Goal: Transaction & Acquisition: Purchase product/service

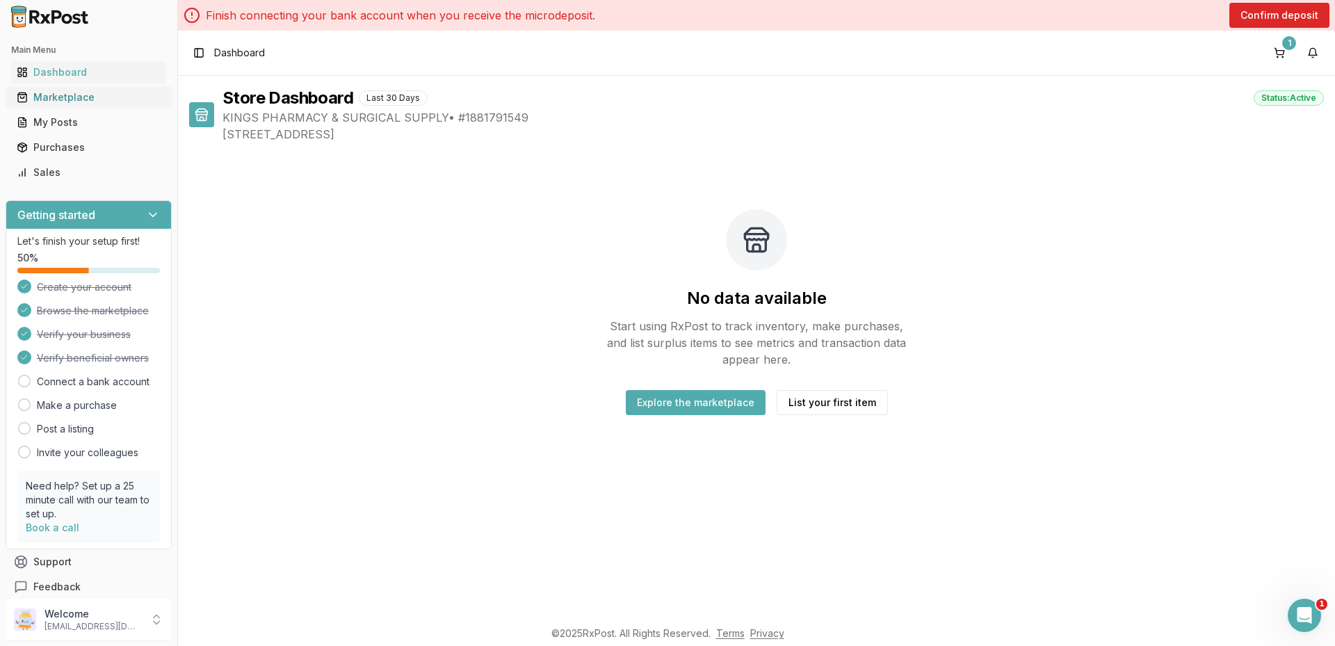
click at [79, 104] on div "Marketplace" at bounding box center [89, 97] width 144 height 14
click at [725, 400] on button "Explore the marketplace" at bounding box center [696, 402] width 140 height 25
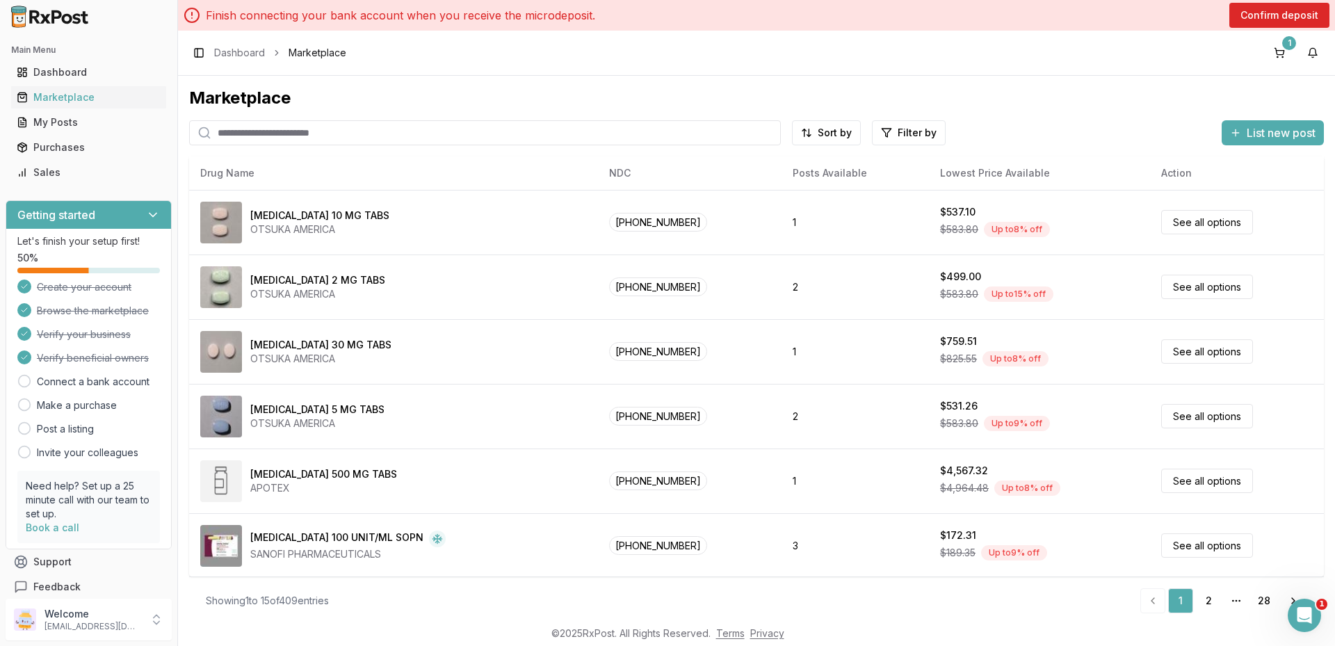
click at [344, 124] on input "search" at bounding box center [485, 132] width 592 height 25
type input "********"
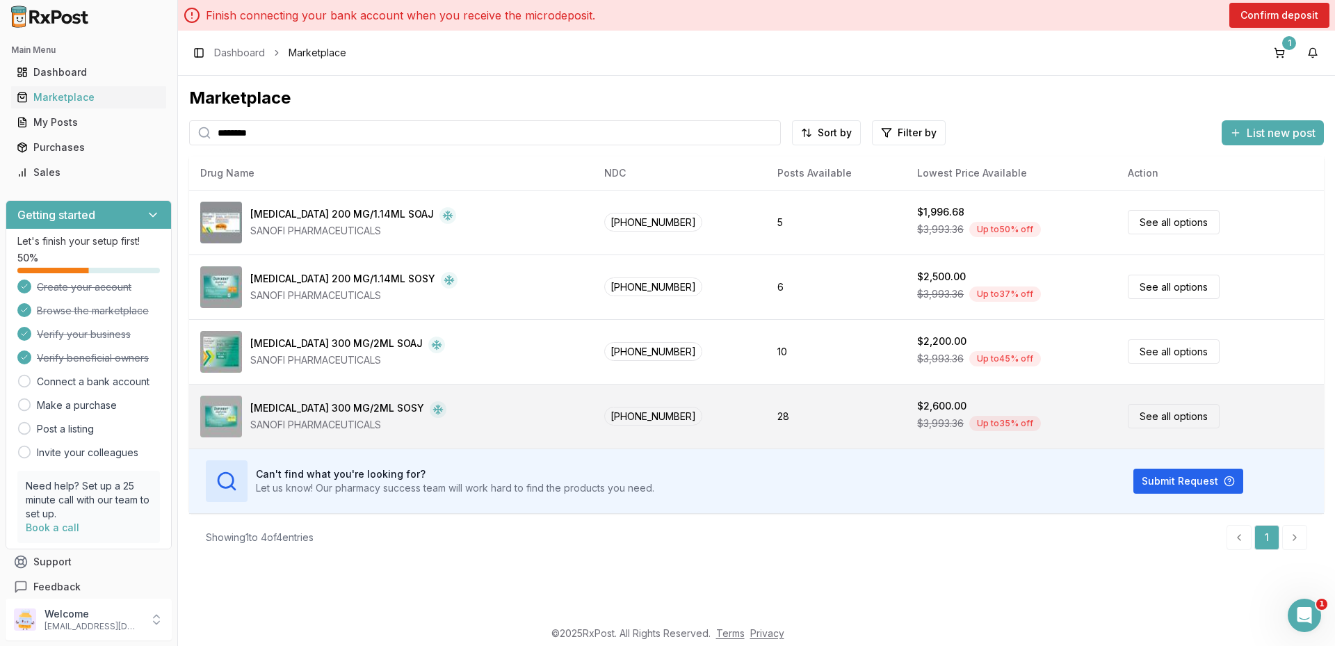
click at [1134, 416] on link "See all options" at bounding box center [1174, 416] width 92 height 24
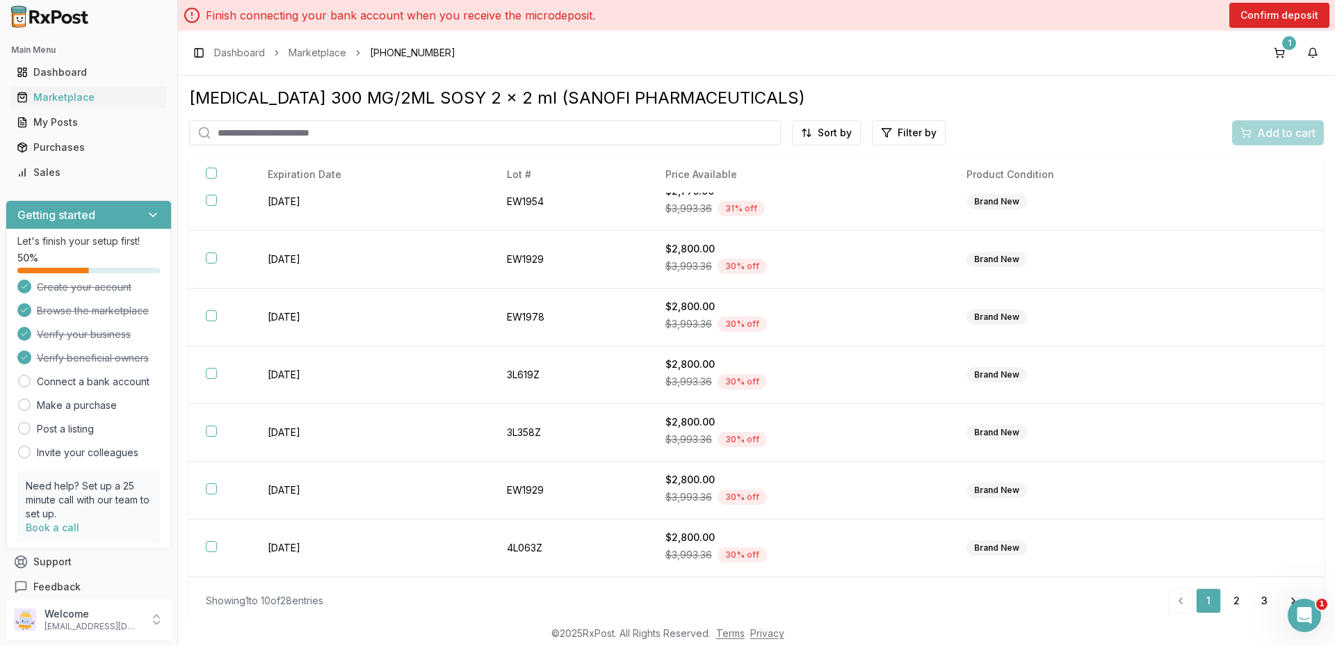
scroll to position [6, 0]
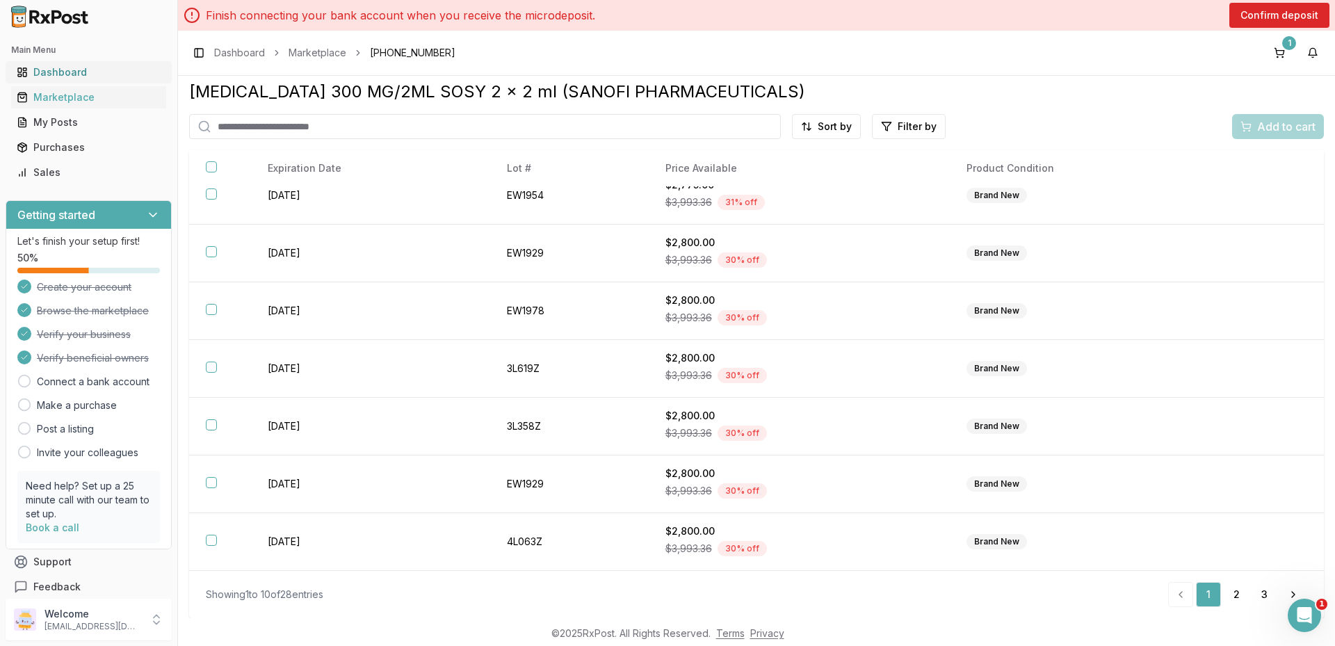
click at [51, 73] on div "Dashboard" at bounding box center [89, 72] width 144 height 14
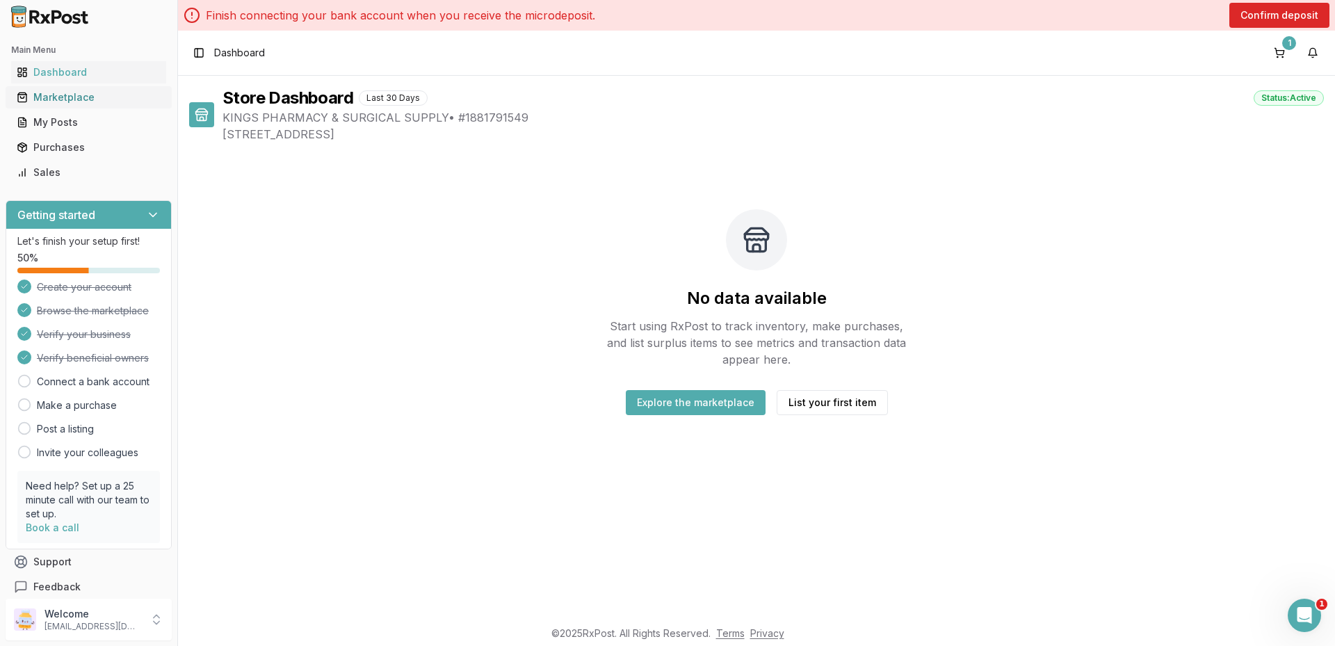
click at [67, 87] on link "Marketplace" at bounding box center [88, 97] width 155 height 25
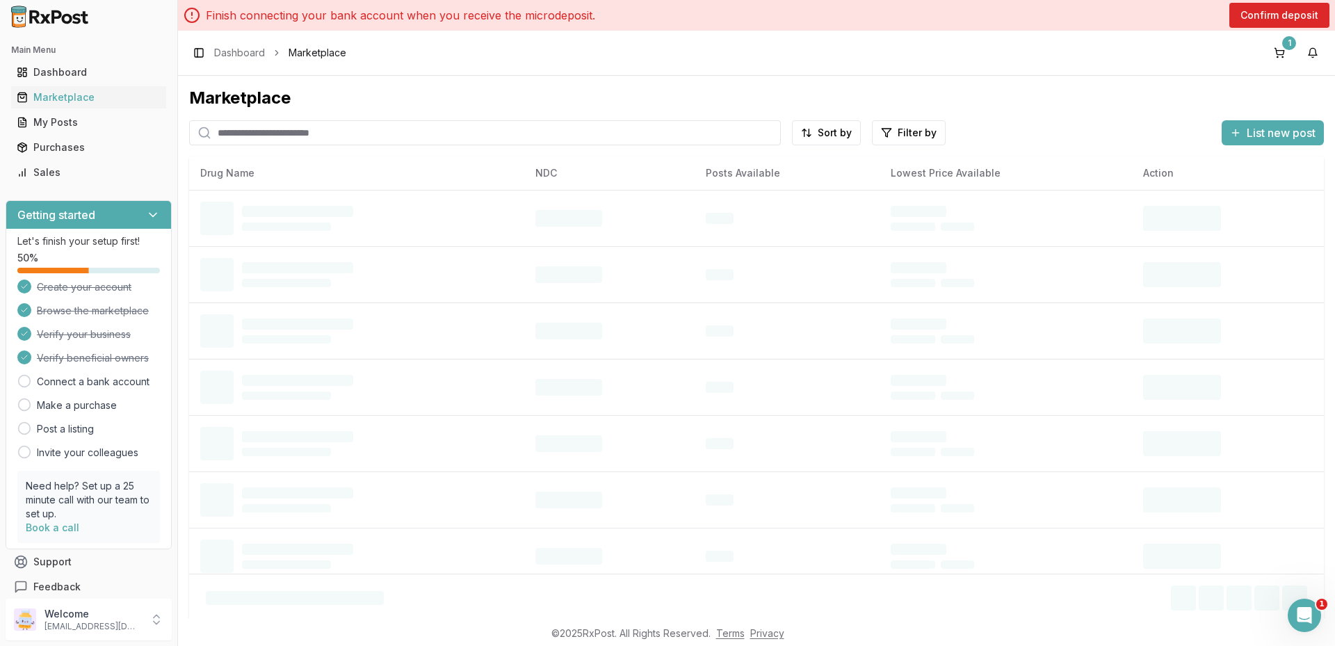
drag, startPoint x: 231, startPoint y: 130, endPoint x: 249, endPoint y: 124, distance: 18.2
click at [249, 124] on input "search" at bounding box center [485, 132] width 592 height 25
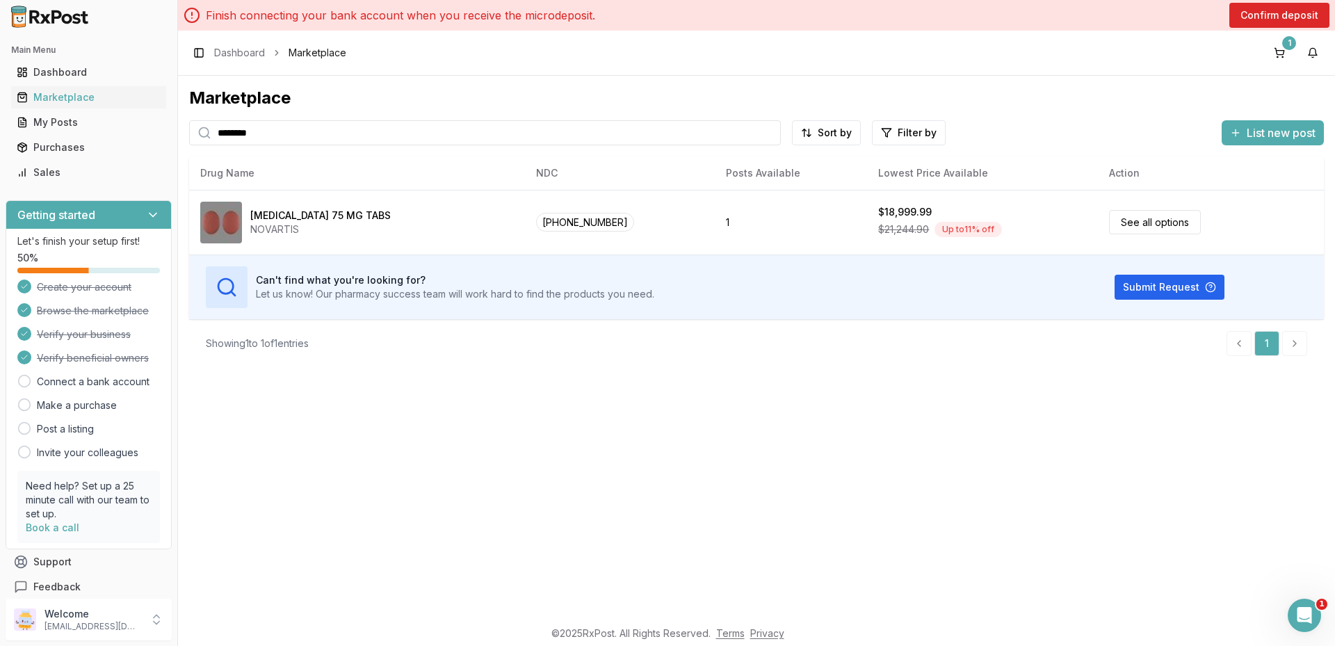
type input "********"
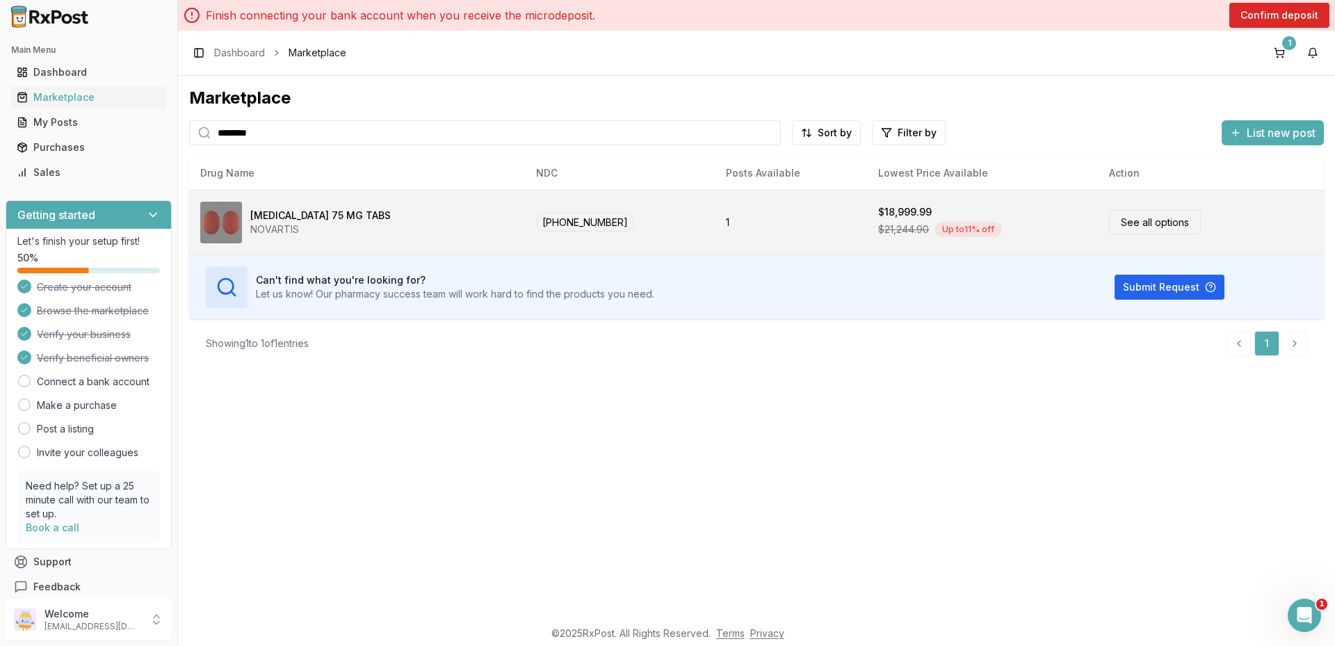
click at [1134, 219] on link "See all options" at bounding box center [1155, 222] width 92 height 24
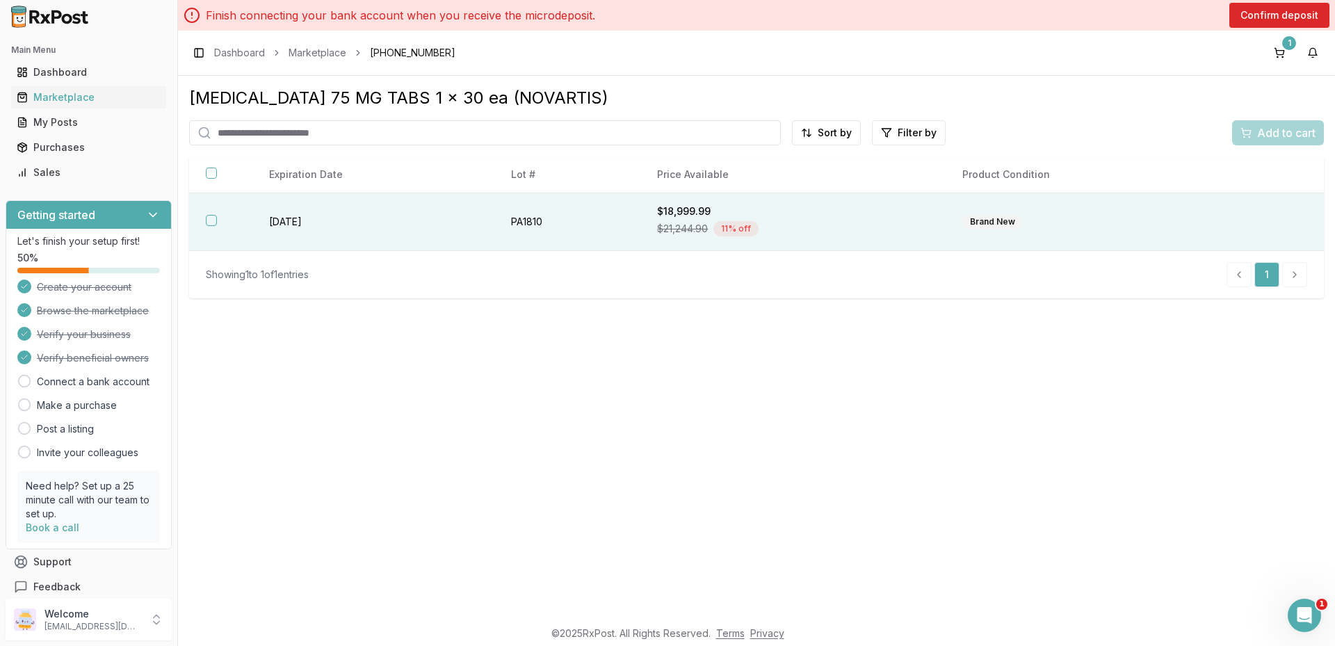
click at [214, 219] on button "button" at bounding box center [211, 220] width 11 height 11
click at [1275, 138] on span "Add to cart" at bounding box center [1286, 132] width 58 height 17
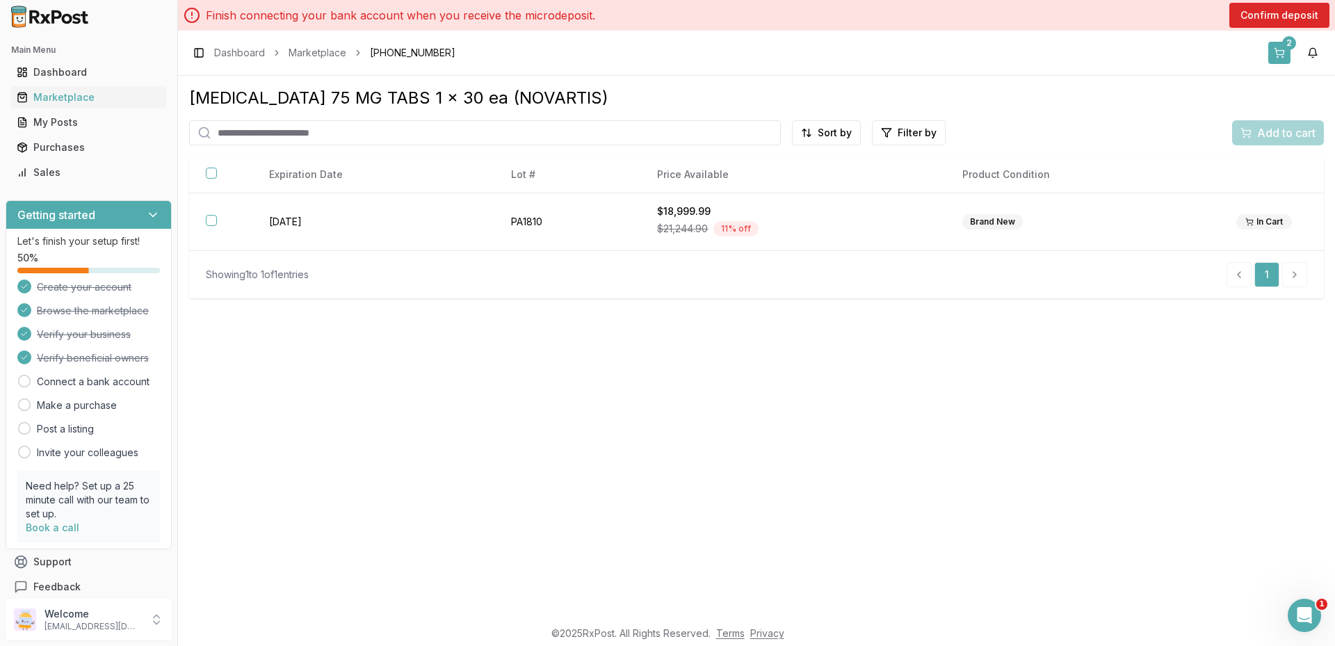
click at [1278, 50] on button "2" at bounding box center [1279, 53] width 22 height 22
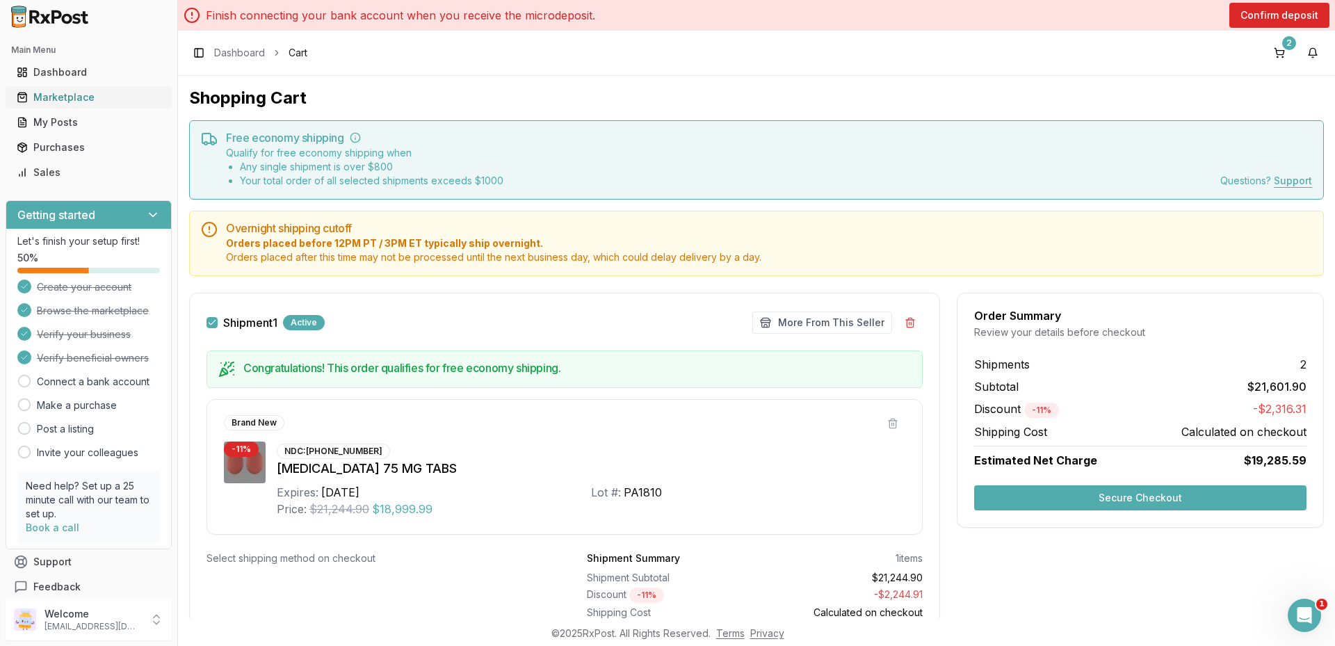
click at [47, 101] on div "Marketplace" at bounding box center [89, 97] width 144 height 14
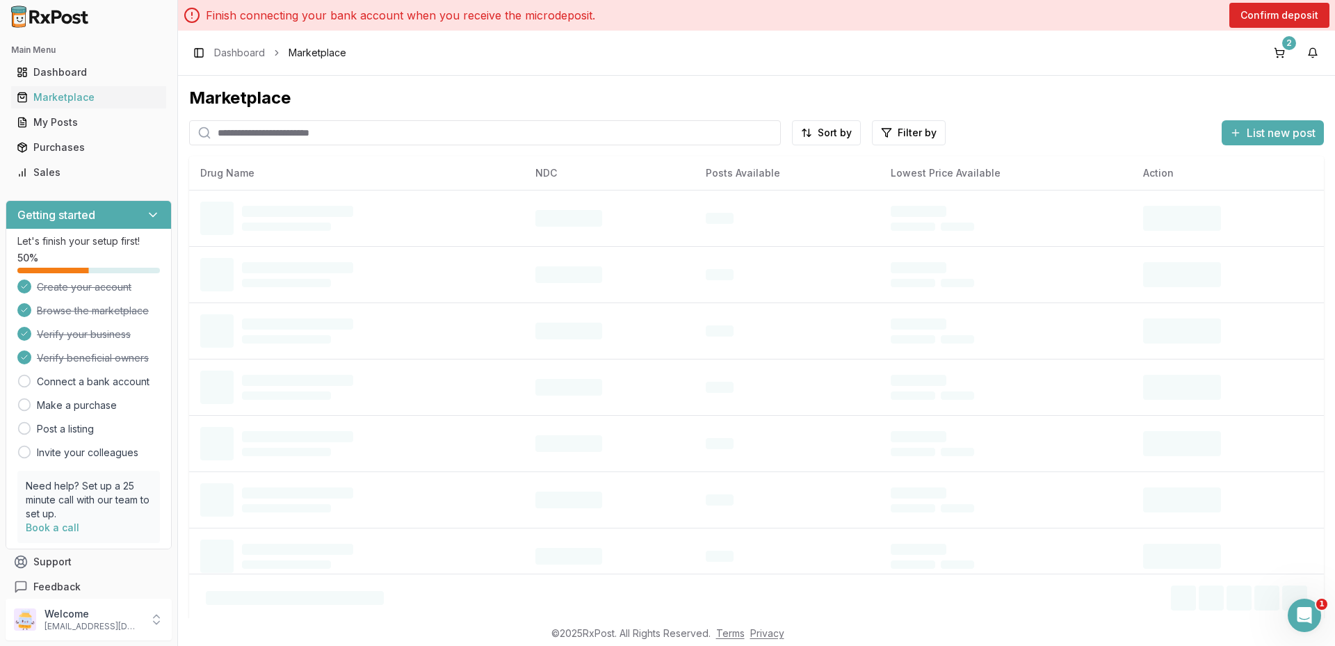
click at [295, 140] on input "search" at bounding box center [485, 132] width 592 height 25
type input "*****"
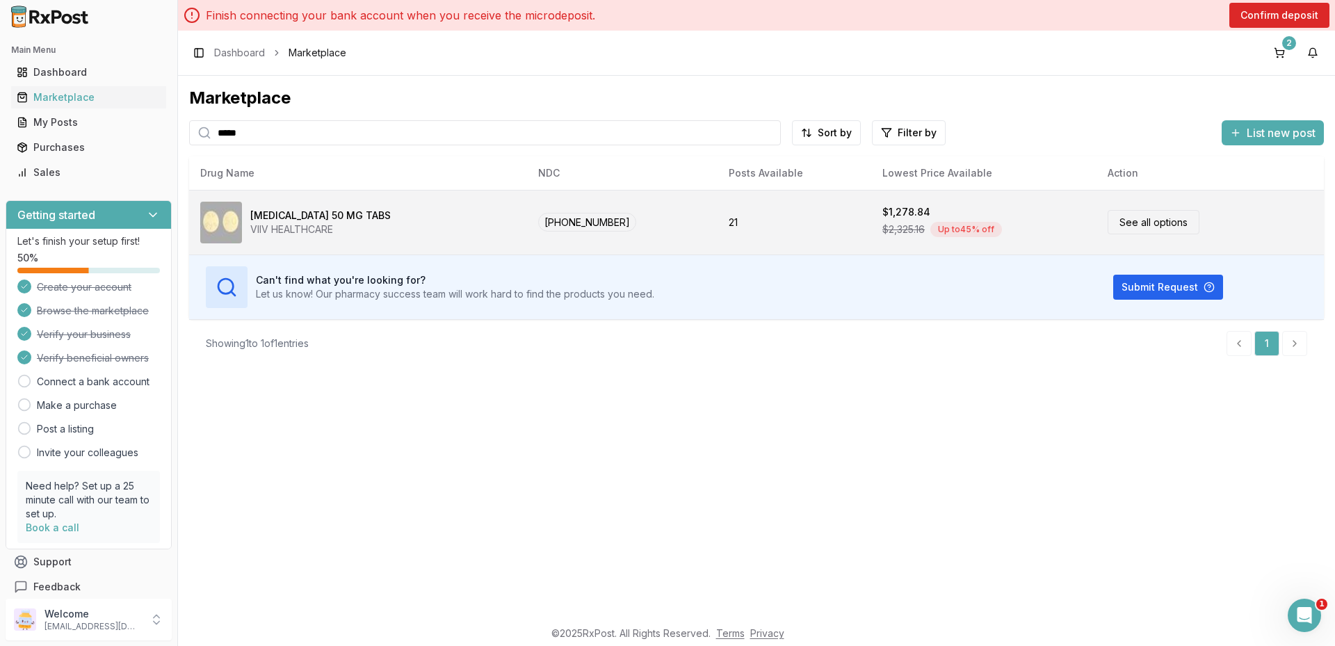
click at [1155, 220] on link "See all options" at bounding box center [1153, 222] width 92 height 24
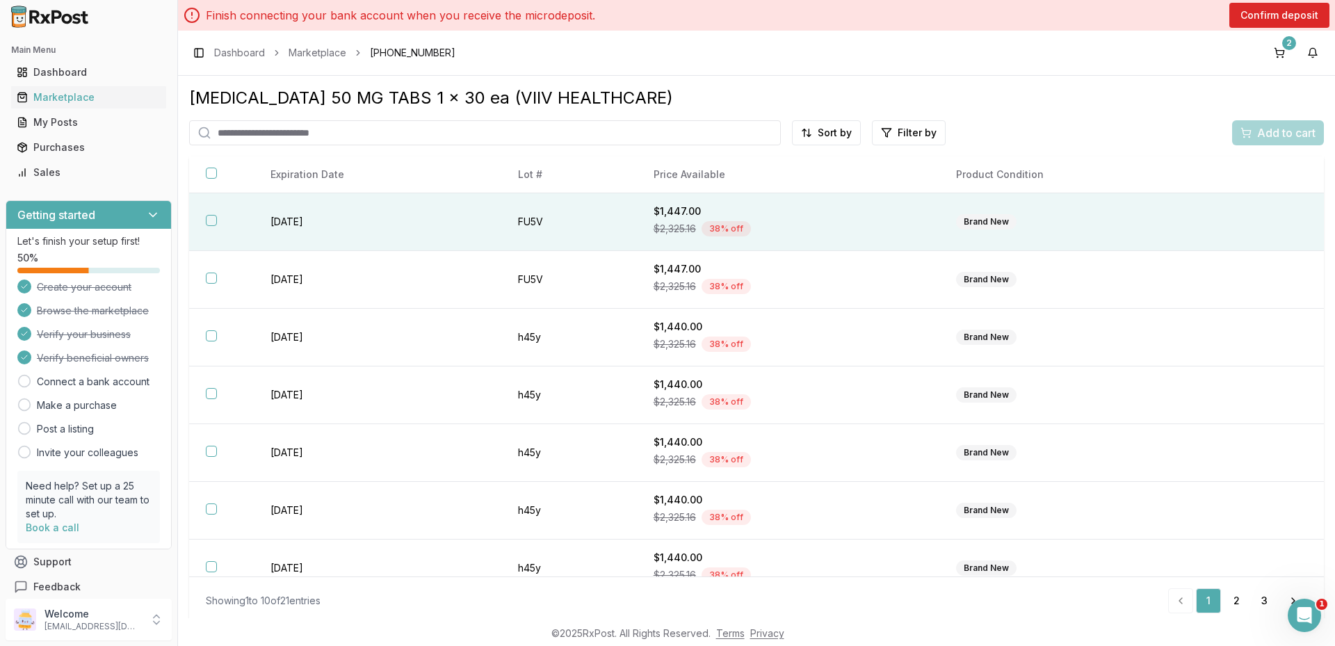
scroll to position [193, 0]
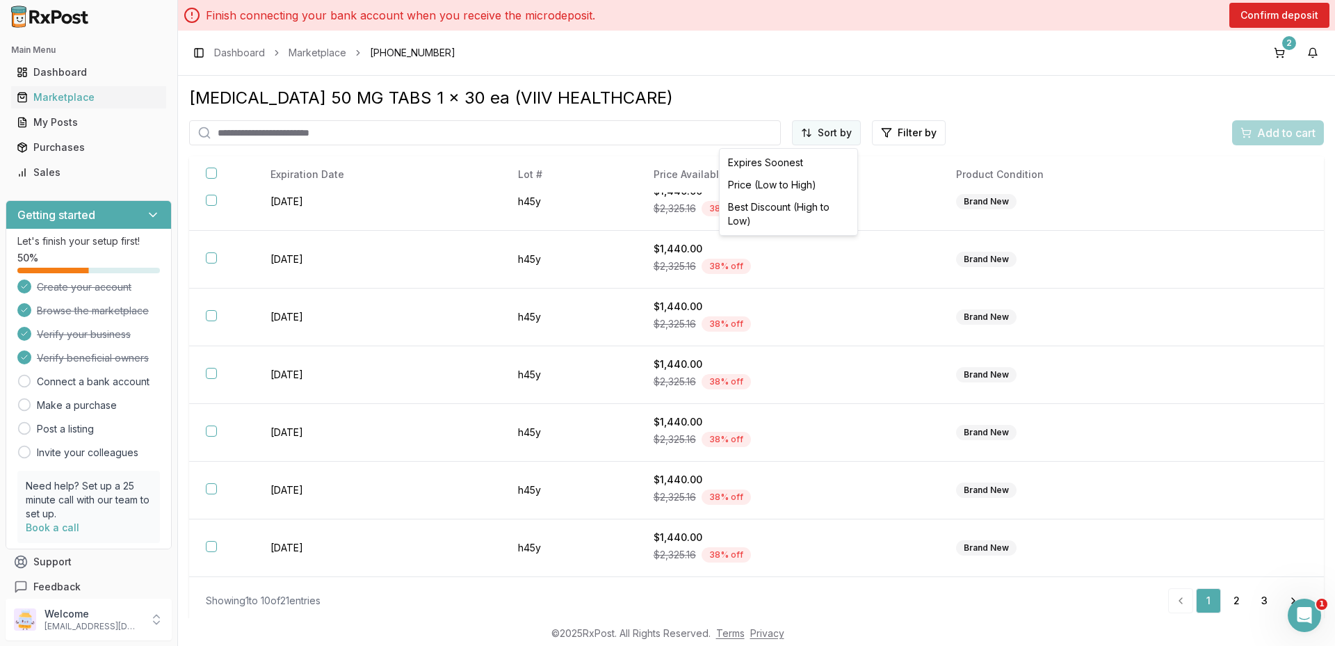
click at [829, 129] on html "Main Menu Dashboard Marketplace My Posts Purchases Sales Getting started Let's …" at bounding box center [667, 323] width 1335 height 646
click at [786, 207] on div "Best Discount (High to Low)" at bounding box center [788, 214] width 132 height 36
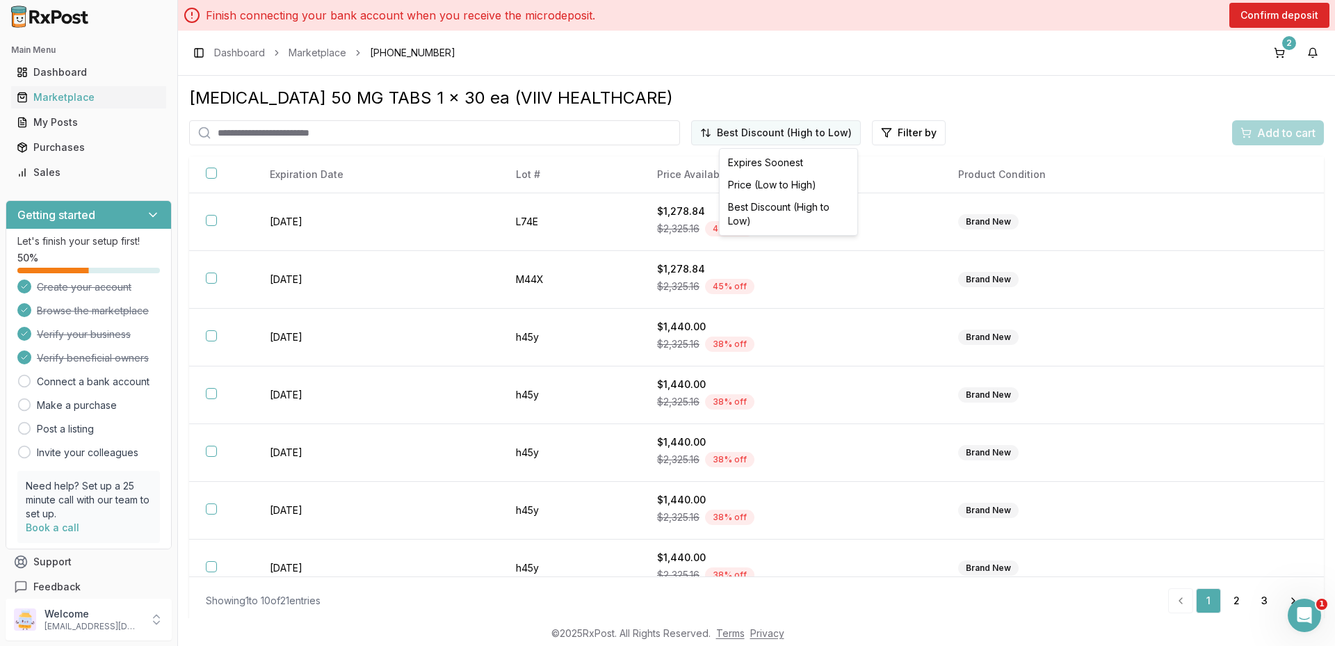
click at [817, 136] on html "Main Menu Dashboard Marketplace My Posts Purchases Sales Getting started Let's …" at bounding box center [667, 323] width 1335 height 646
click at [799, 161] on div "Expires Soonest" at bounding box center [788, 163] width 132 height 22
click at [829, 138] on html "Main Menu Dashboard Marketplace My Posts Purchases Sales Getting started Let's …" at bounding box center [667, 323] width 1335 height 646
click at [802, 187] on div "Price (Low to High)" at bounding box center [788, 185] width 132 height 22
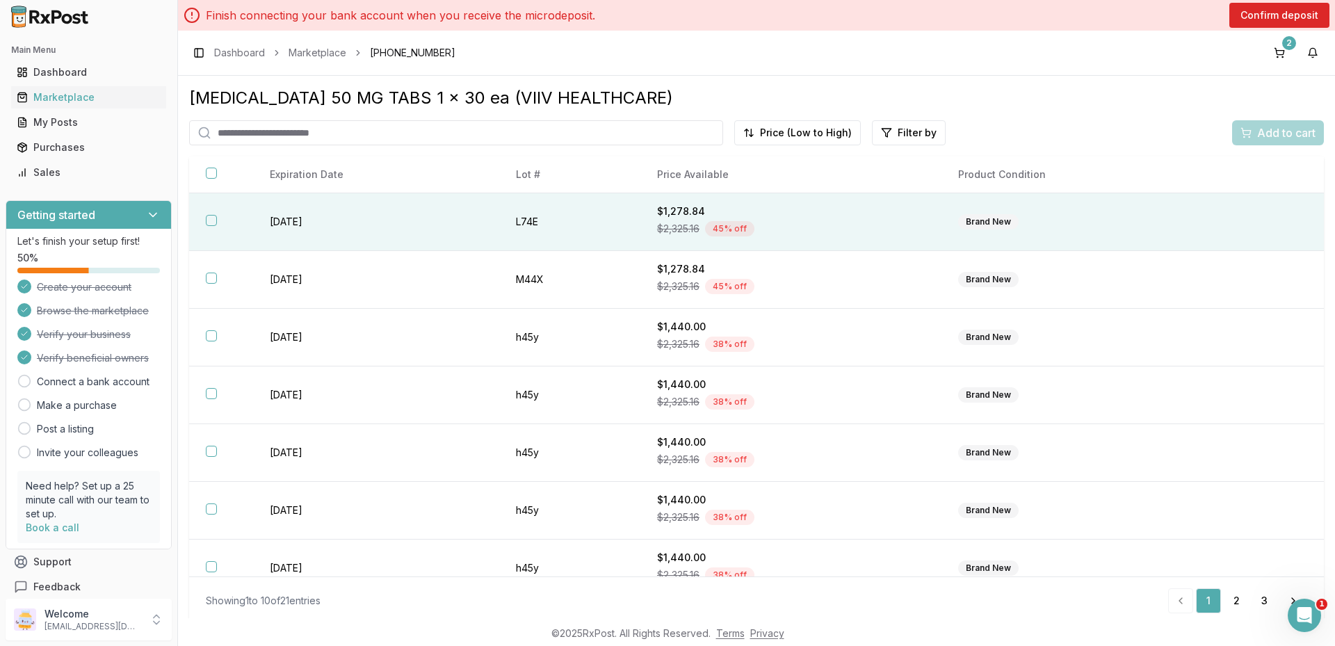
click at [213, 215] on button "button" at bounding box center [211, 220] width 11 height 11
click at [1245, 121] on button "Add to cart" at bounding box center [1278, 132] width 92 height 25
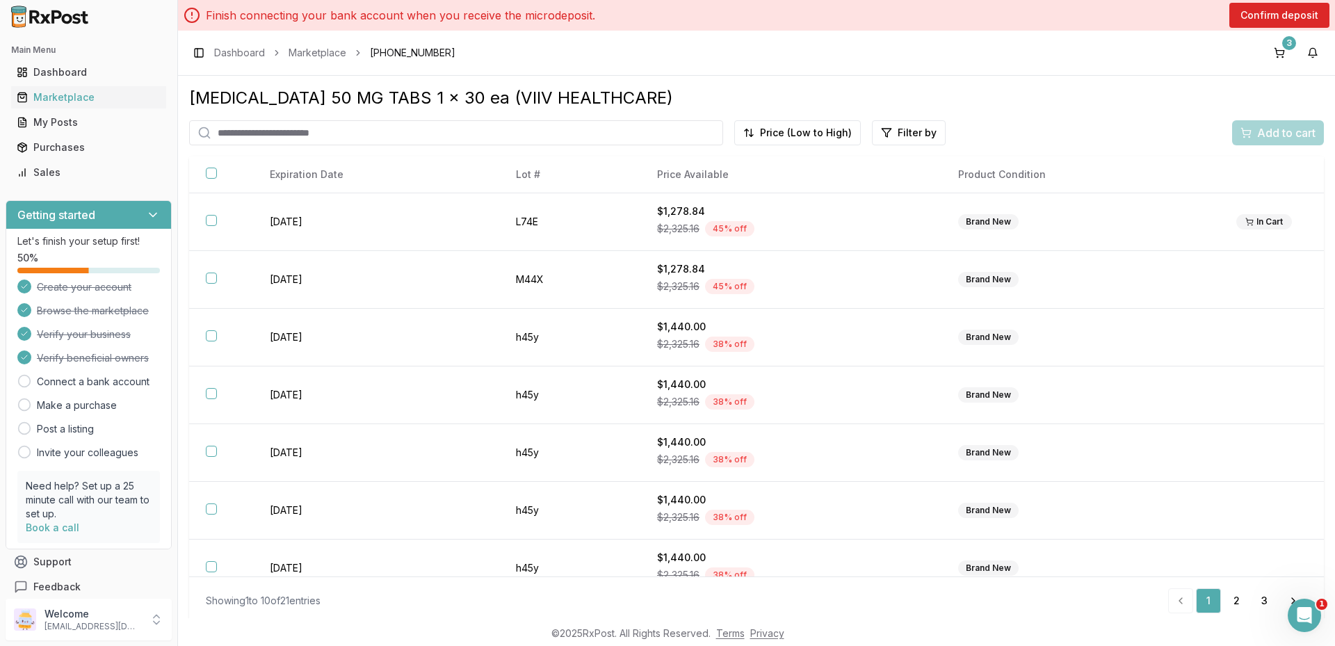
click at [309, 137] on input "search" at bounding box center [456, 132] width 534 height 25
type input "***"
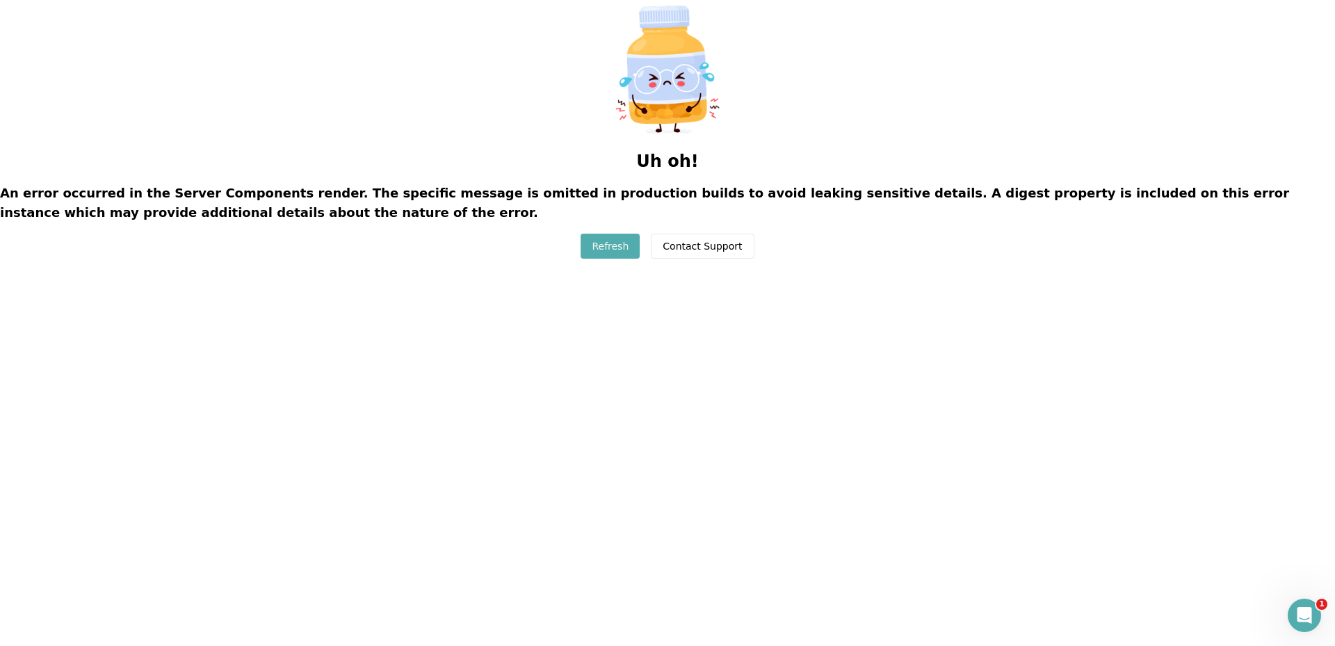
click at [621, 250] on button "Refresh" at bounding box center [609, 246] width 59 height 25
